Goal: Use online tool/utility: Utilize a website feature to perform a specific function

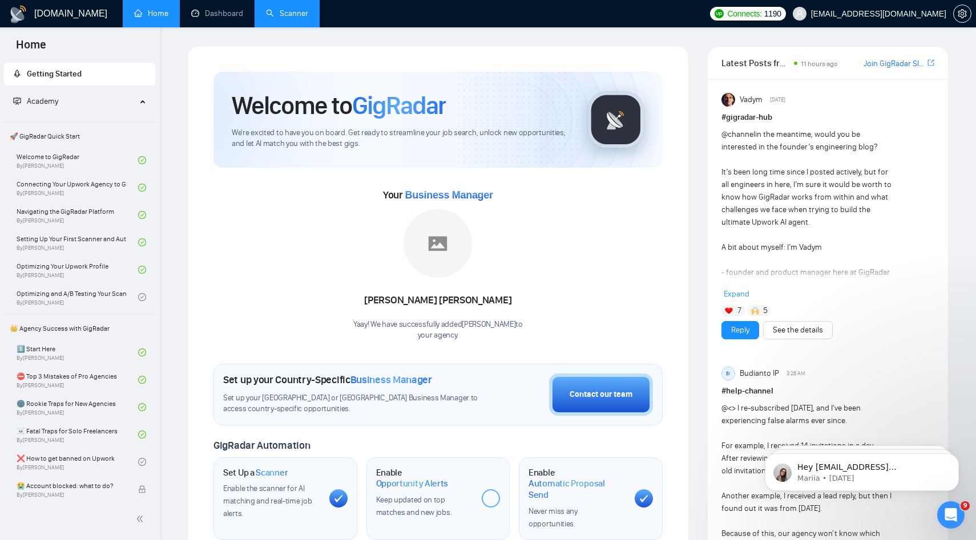
click at [304, 17] on link "Scanner" at bounding box center [287, 14] width 42 height 10
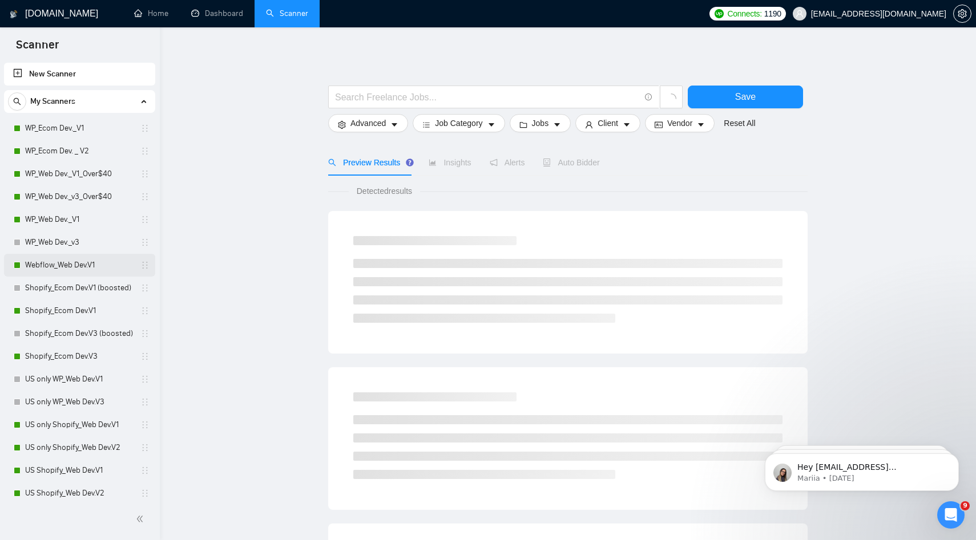
click at [90, 267] on link "Webflow_Web Dev.V1" at bounding box center [79, 265] width 108 height 23
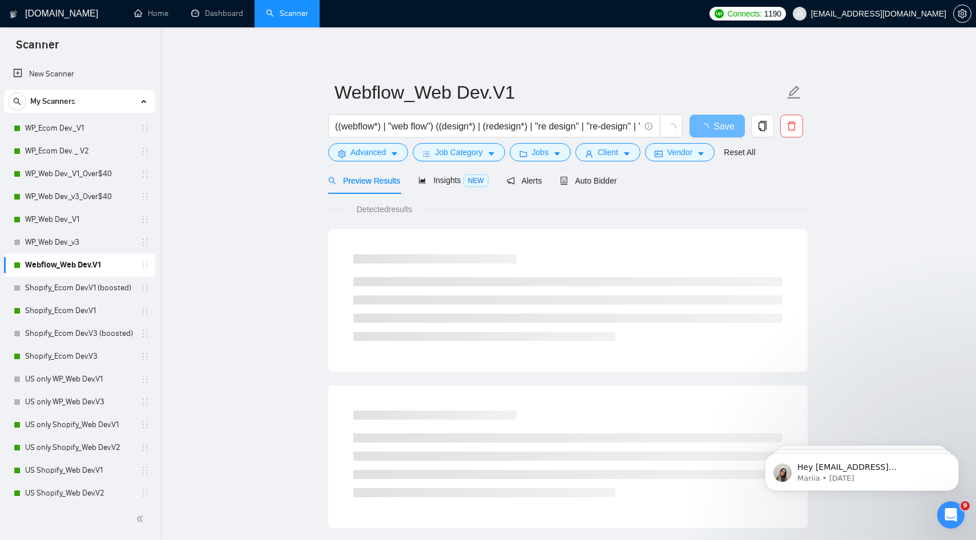
click at [607, 184] on span "Auto Bidder" at bounding box center [588, 180] width 56 height 9
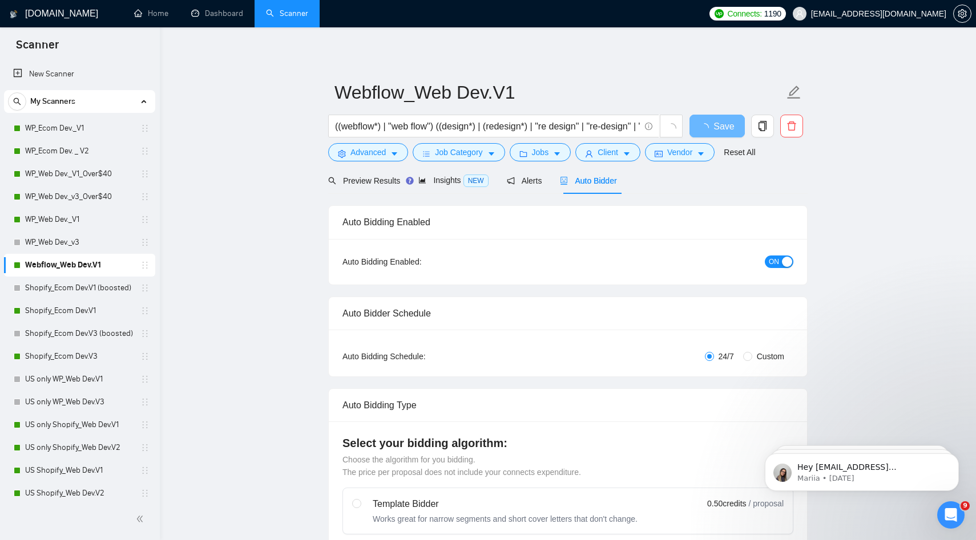
radio input "false"
radio input "true"
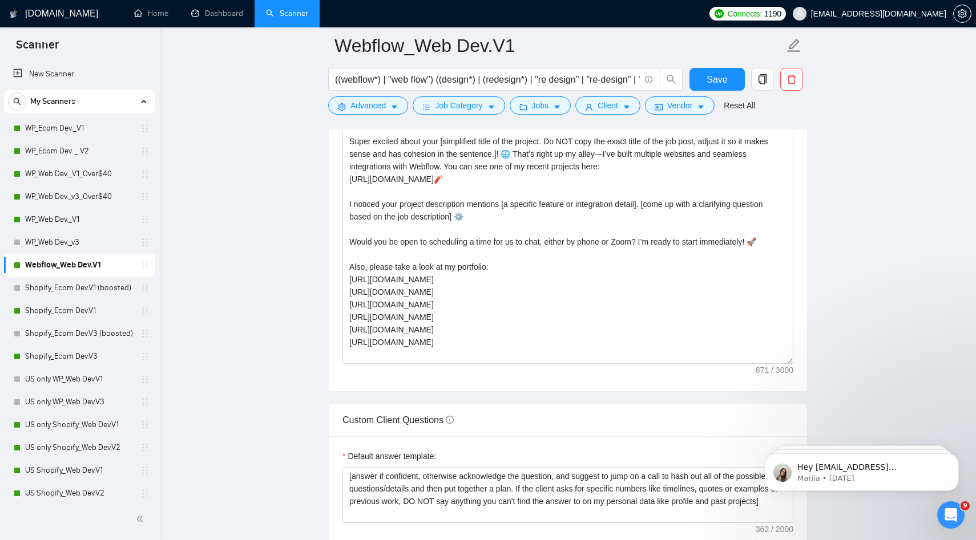
scroll to position [1450, 0]
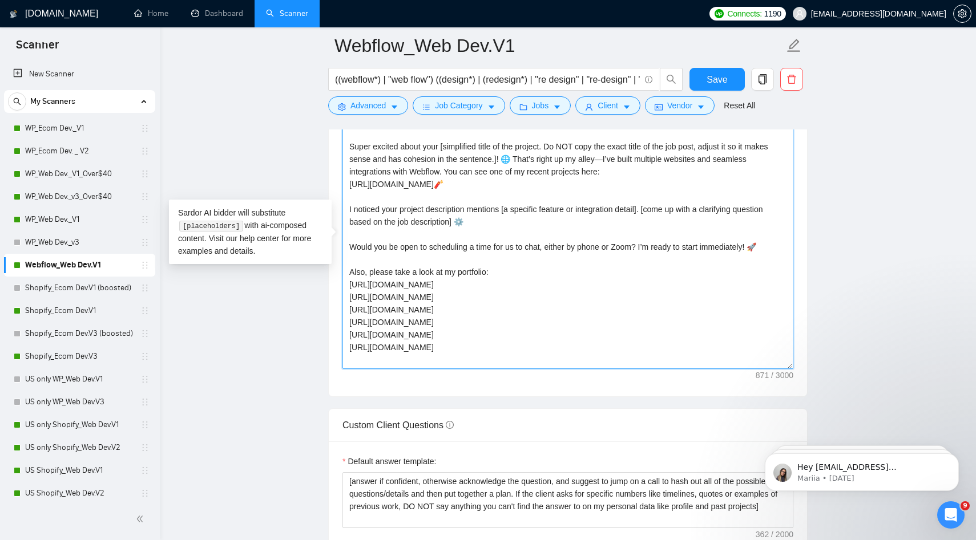
click at [476, 337] on textarea "Hello [Client Name]! Good [morning/afternoon]! Super excited about your [simpli…" at bounding box center [567, 240] width 451 height 257
drag, startPoint x: 476, startPoint y: 337, endPoint x: 332, endPoint y: 289, distance: 151.4
click at [332, 289] on div "Cover letter template: Hello [Client Name]! Good [morning/afternoon]! Super exc…" at bounding box center [568, 239] width 478 height 315
